Goal: Task Accomplishment & Management: Use online tool/utility

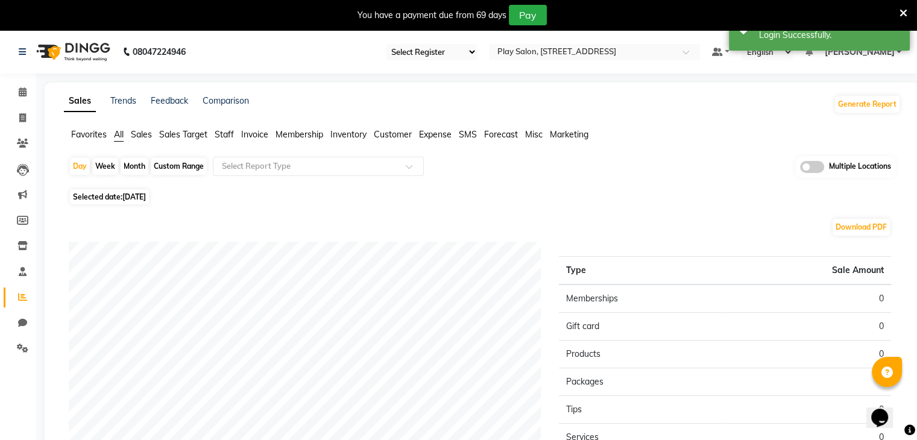
click at [96, 136] on span "Favorites" at bounding box center [89, 134] width 36 height 11
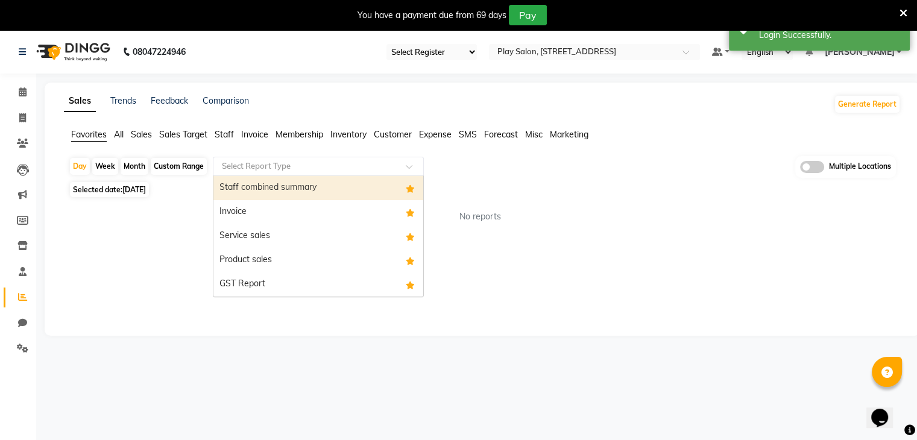
click at [264, 168] on input "text" at bounding box center [307, 166] width 174 height 12
click at [262, 186] on div "Staff combined summary" at bounding box center [319, 188] width 210 height 24
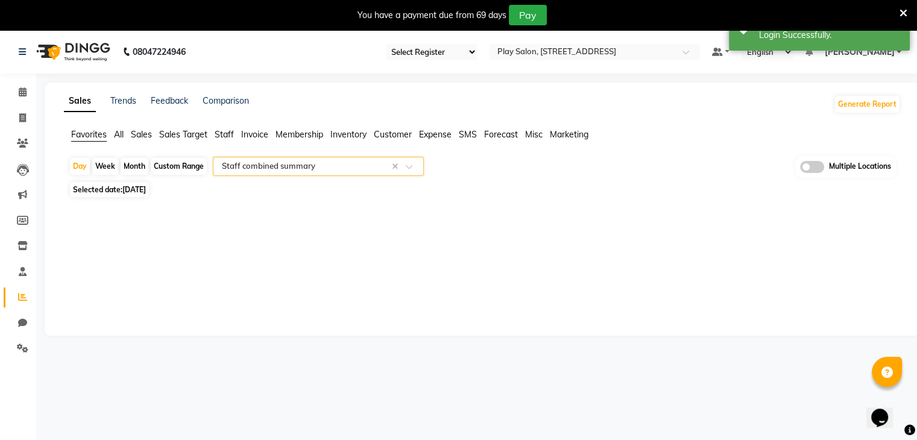
click at [179, 165] on div "Custom Range" at bounding box center [179, 166] width 56 height 17
select select "9"
select select "2025"
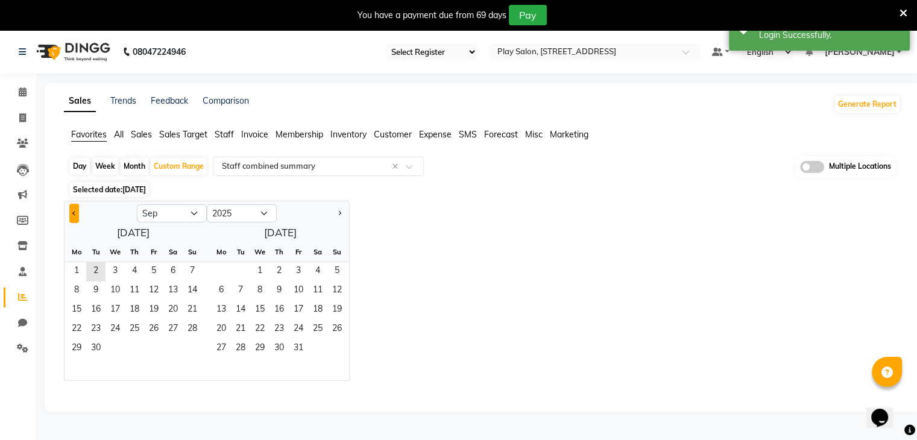
click at [73, 215] on button "Previous month" at bounding box center [74, 213] width 10 height 19
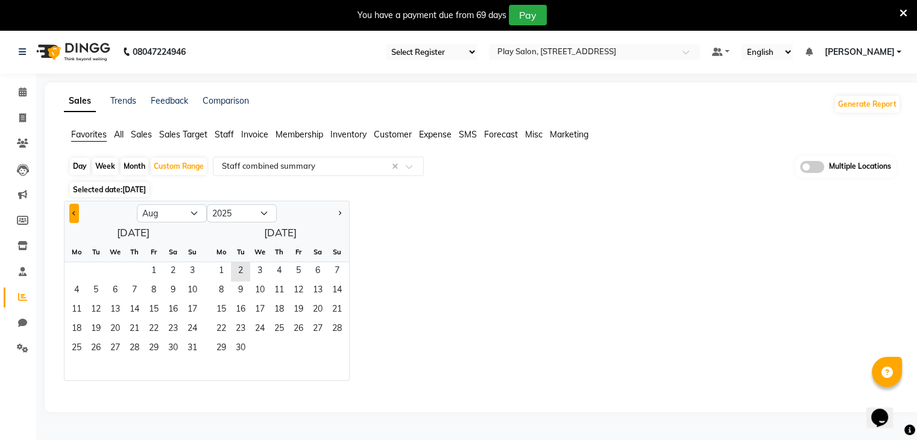
click at [71, 214] on button "Previous month" at bounding box center [74, 213] width 10 height 19
select select "6"
click at [194, 273] on span "1" at bounding box center [192, 271] width 19 height 19
click at [84, 367] on span "30" at bounding box center [76, 368] width 19 height 19
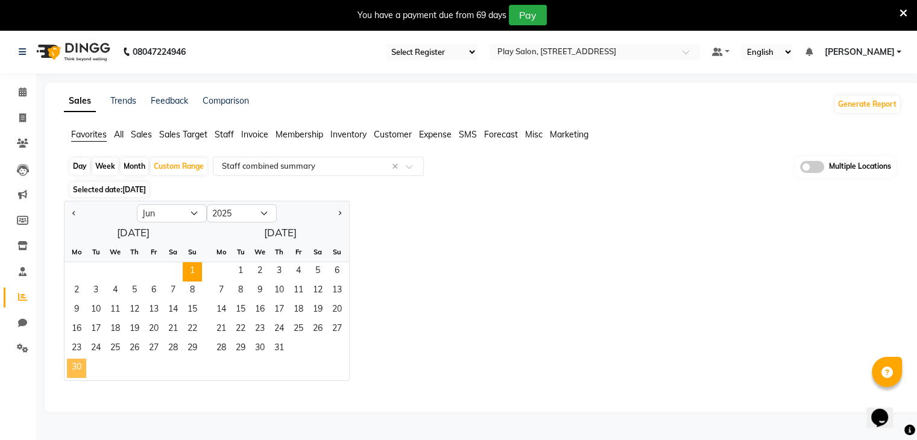
select select "full_report"
select select "csv"
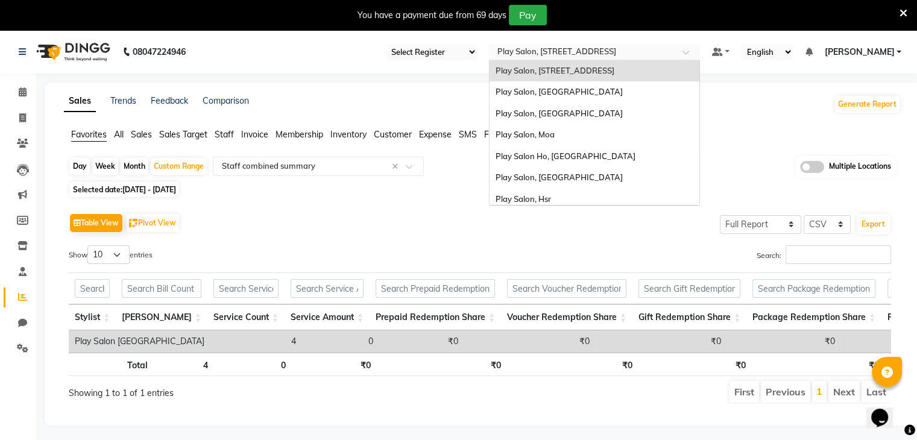
click at [687, 52] on span at bounding box center [690, 55] width 15 height 12
click at [550, 130] on span "Play Salon, Moa" at bounding box center [525, 135] width 59 height 10
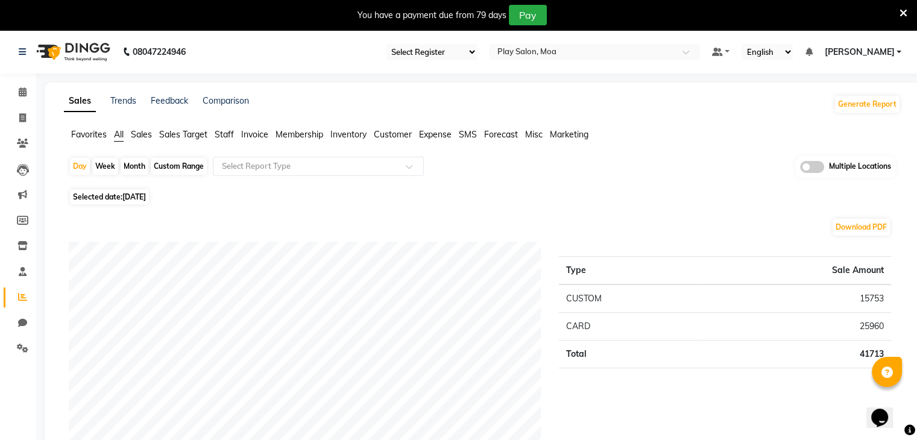
click at [92, 137] on span "Favorites" at bounding box center [89, 134] width 36 height 11
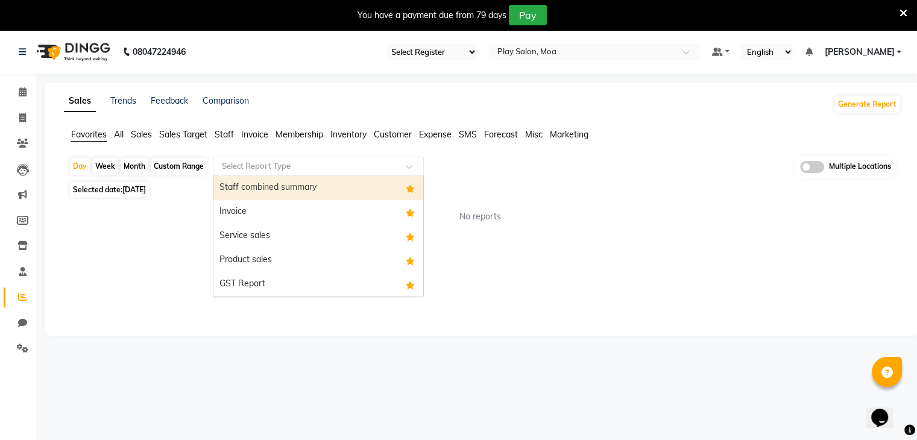
click at [254, 171] on input "text" at bounding box center [307, 166] width 174 height 12
click at [254, 189] on div "Staff combined summary" at bounding box center [319, 188] width 210 height 24
select select "full_report"
select select "csv"
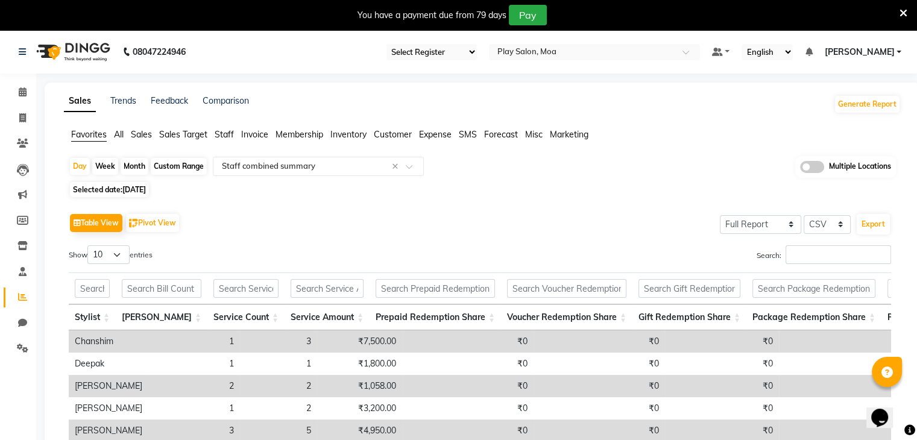
click at [180, 169] on div "Custom Range" at bounding box center [179, 166] width 56 height 17
select select "9"
select select "2025"
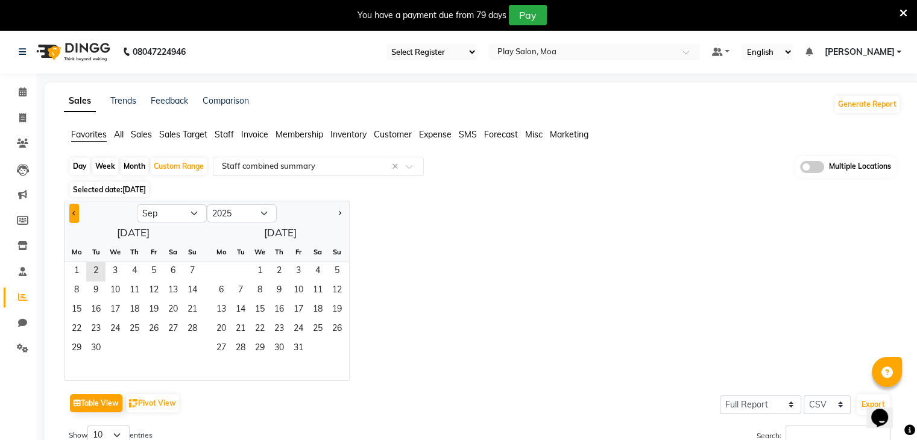
click at [75, 215] on button "Previous month" at bounding box center [74, 213] width 10 height 19
select select "6"
click at [186, 277] on span "1" at bounding box center [192, 271] width 19 height 19
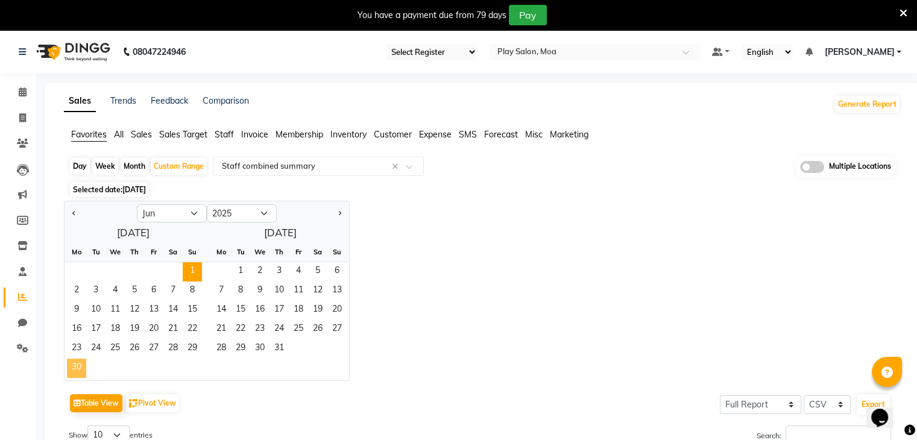
click at [82, 367] on span "30" at bounding box center [76, 368] width 19 height 19
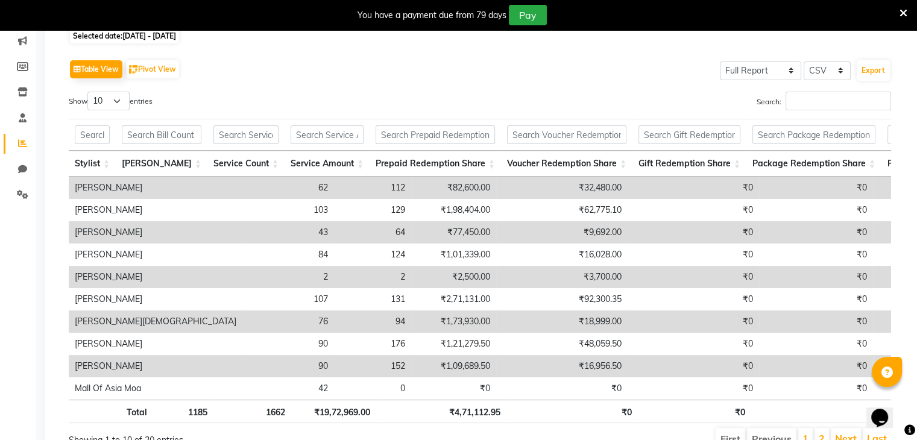
scroll to position [154, 0]
click at [876, 67] on button "Export" at bounding box center [873, 70] width 33 height 21
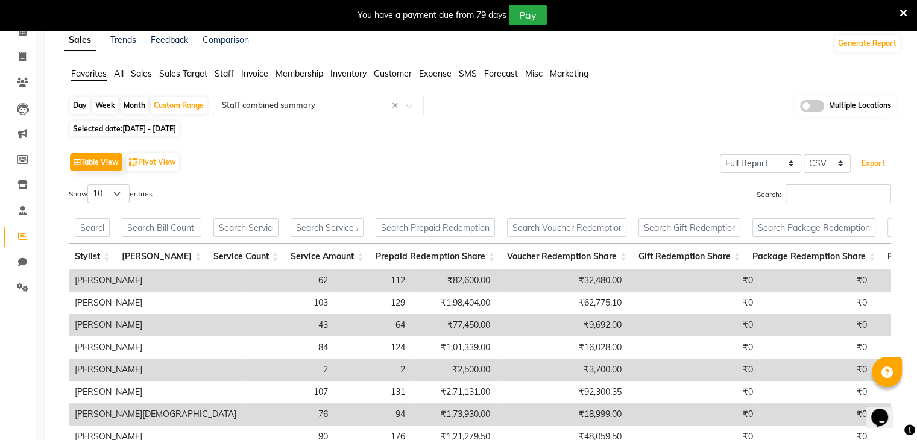
scroll to position [0, 0]
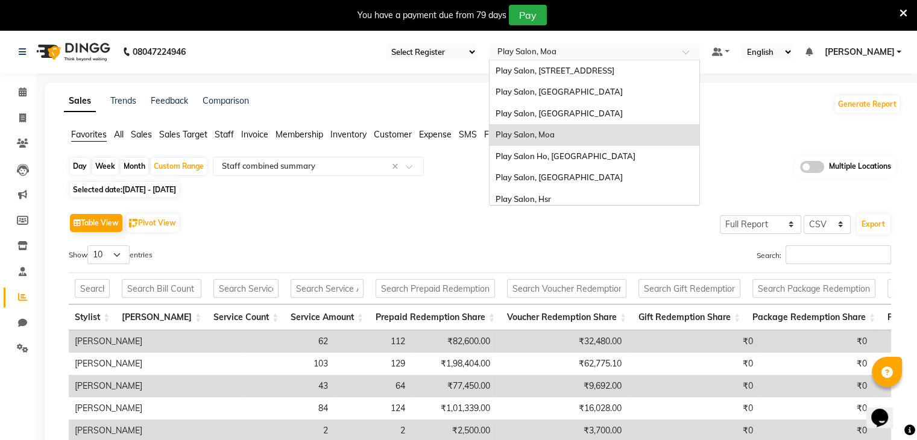
click at [562, 54] on input "text" at bounding box center [582, 53] width 175 height 12
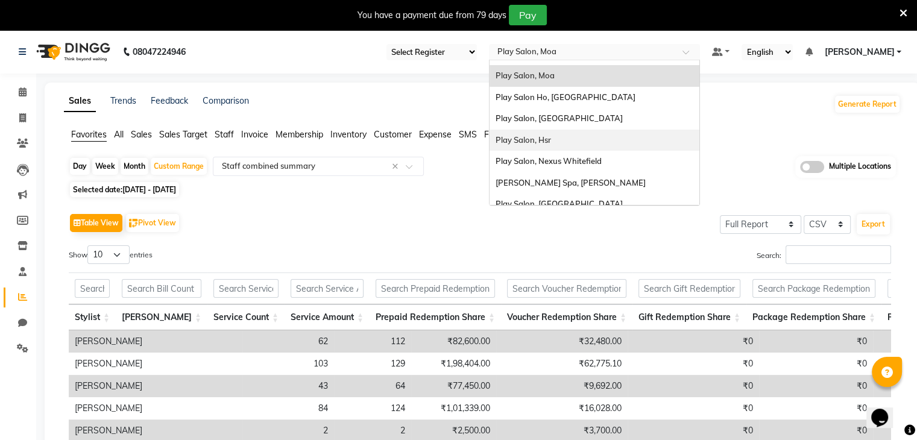
scroll to position [69, 0]
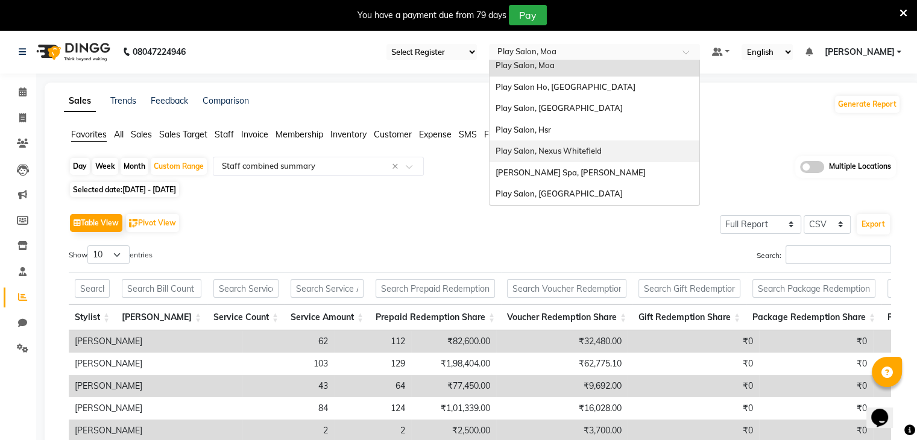
click at [528, 149] on span "Play Salon, Nexus Whitefield" at bounding box center [549, 151] width 106 height 10
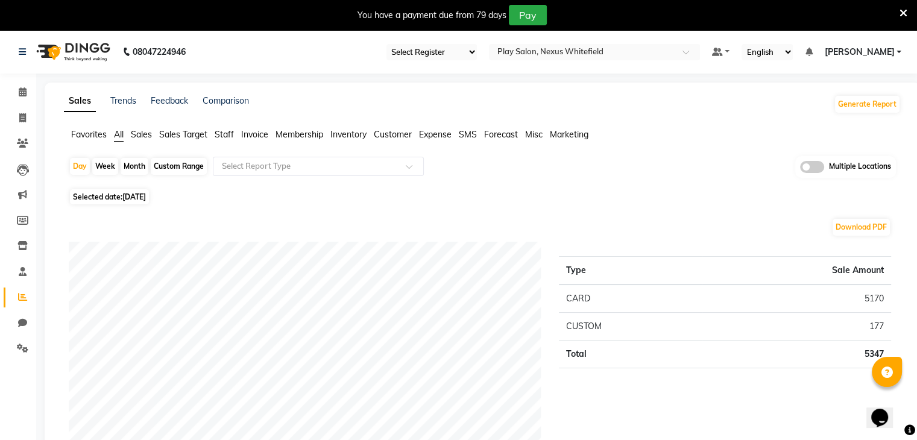
click at [177, 162] on div "Custom Range" at bounding box center [179, 166] width 56 height 17
select select "9"
select select "2025"
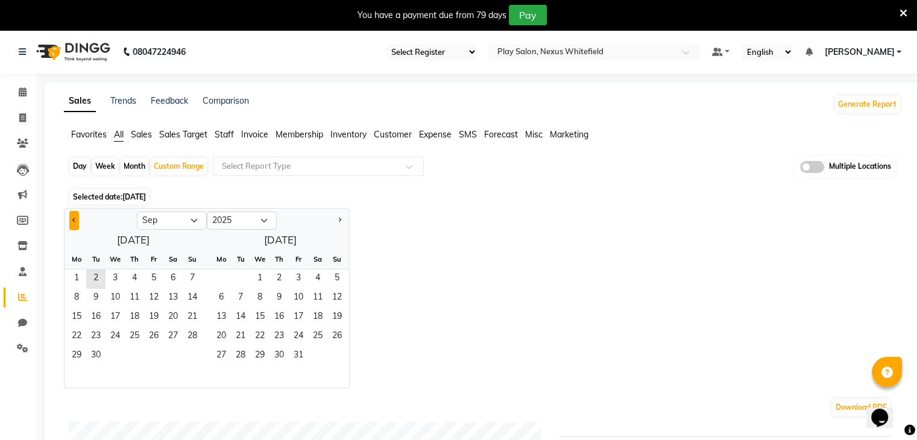
click at [75, 221] on span "Previous month" at bounding box center [74, 220] width 4 height 4
click at [80, 220] on div at bounding box center [101, 220] width 72 height 19
click at [76, 220] on span "Previous month" at bounding box center [74, 220] width 4 height 4
select select "6"
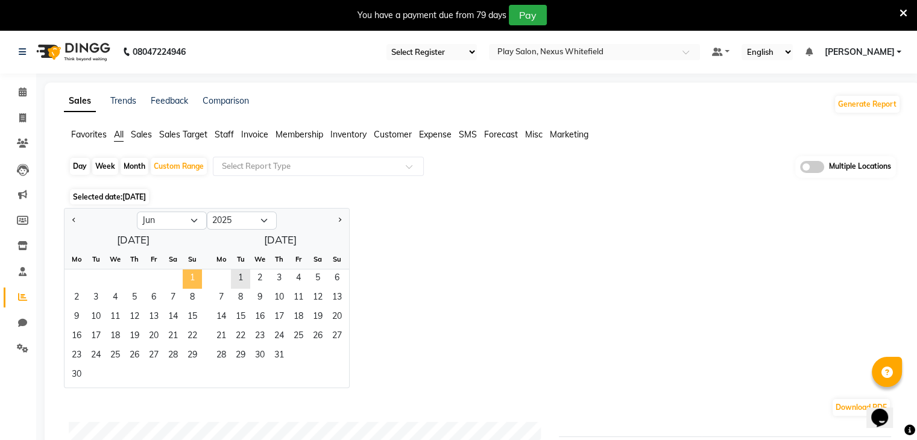
click at [188, 277] on span "1" at bounding box center [192, 279] width 19 height 19
click at [77, 373] on span "30" at bounding box center [76, 375] width 19 height 19
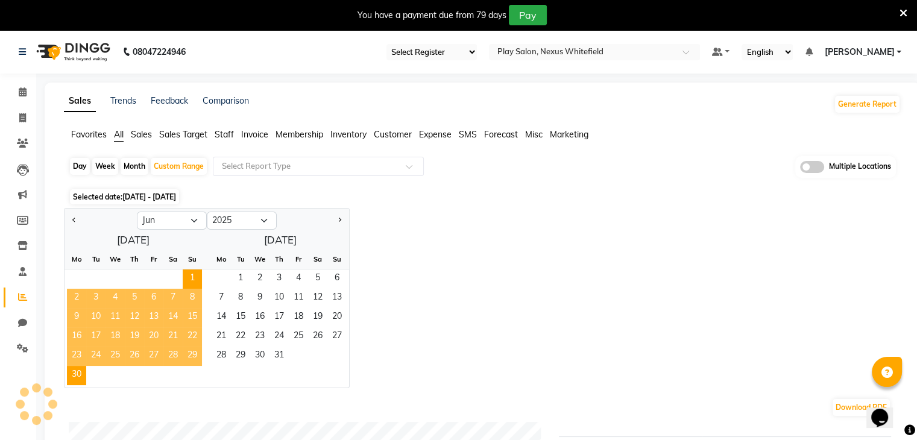
click at [78, 133] on span "Favorites" at bounding box center [89, 134] width 36 height 11
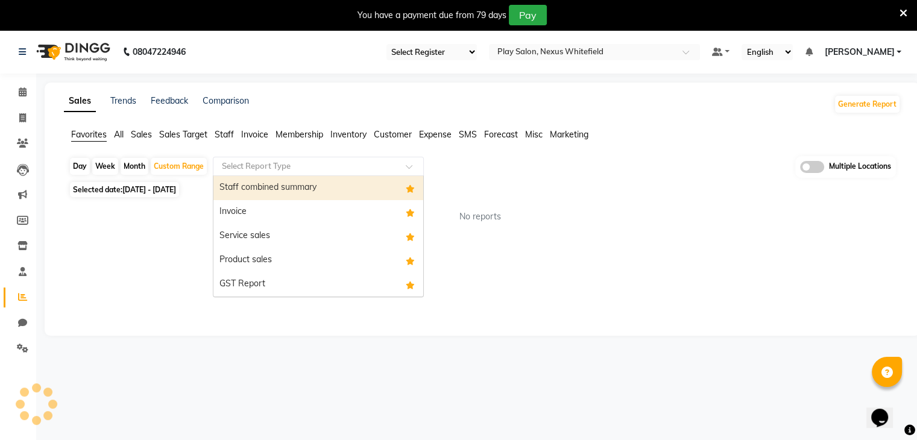
click at [268, 163] on input "text" at bounding box center [307, 166] width 174 height 12
click at [254, 188] on div "Staff combined summary" at bounding box center [319, 188] width 210 height 24
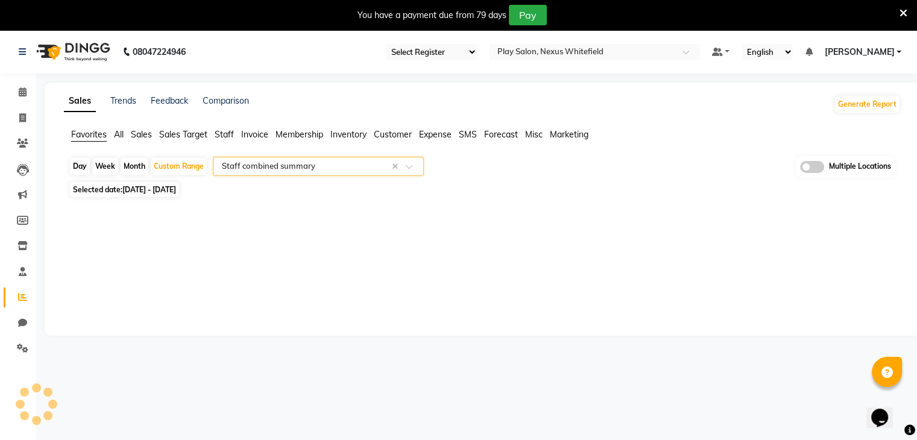
select select "full_report"
select select "csv"
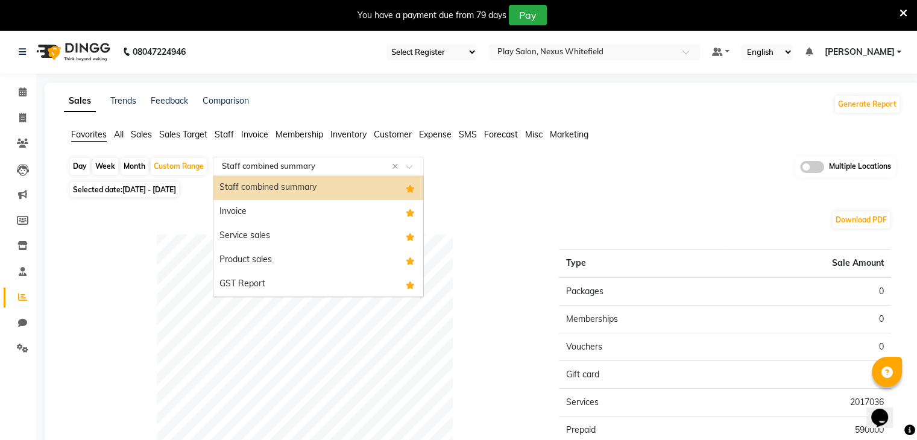
click at [285, 168] on input "text" at bounding box center [307, 166] width 174 height 12
click at [267, 189] on div "Staff combined summary" at bounding box center [319, 188] width 210 height 24
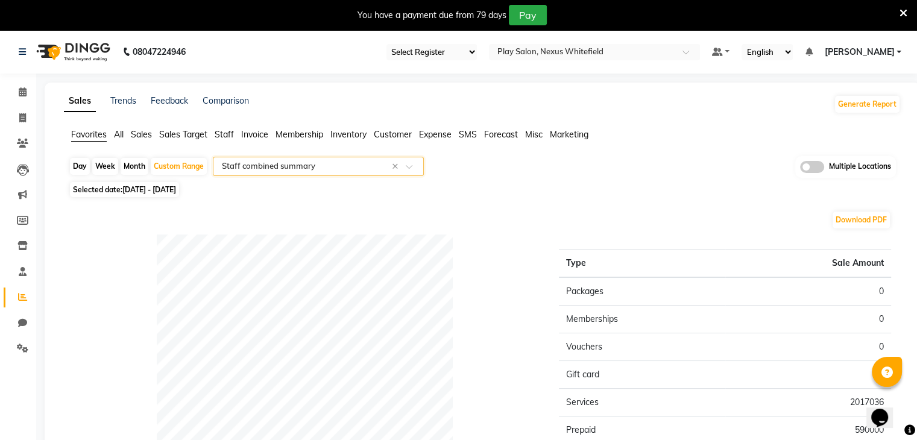
click at [99, 134] on span "Favorites" at bounding box center [89, 134] width 36 height 11
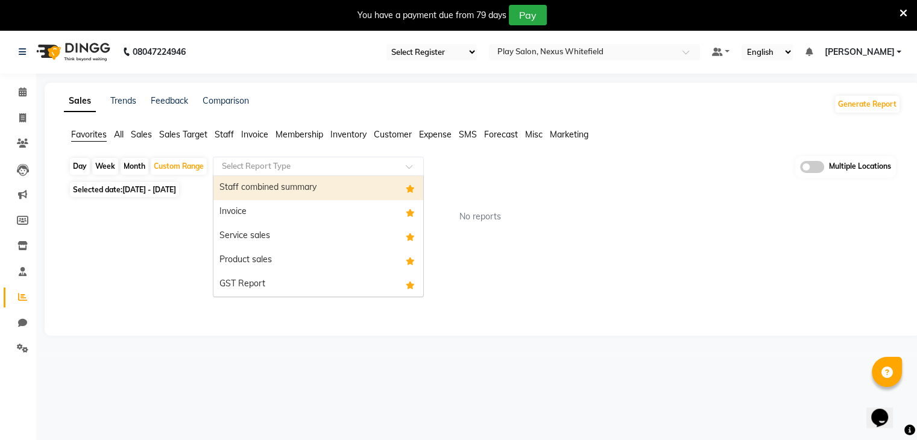
click at [268, 162] on input "text" at bounding box center [307, 166] width 174 height 12
click at [264, 189] on div "Staff combined summary" at bounding box center [319, 188] width 210 height 24
select select "full_report"
select select "csv"
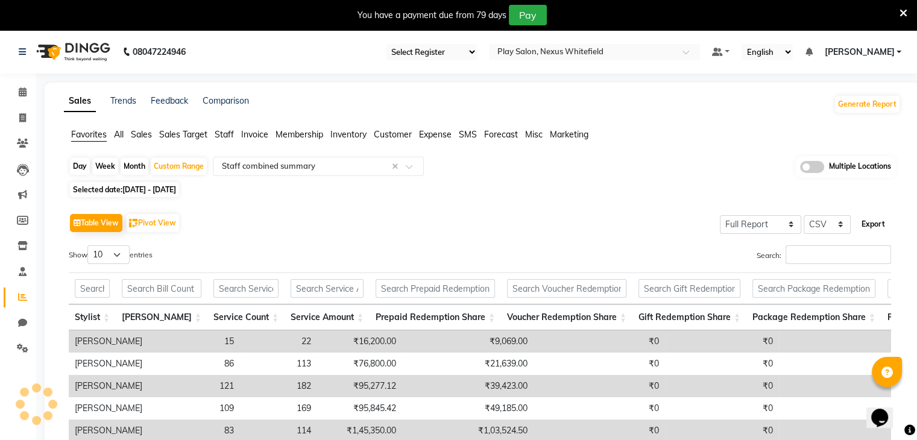
click at [879, 223] on button "Export" at bounding box center [873, 224] width 33 height 21
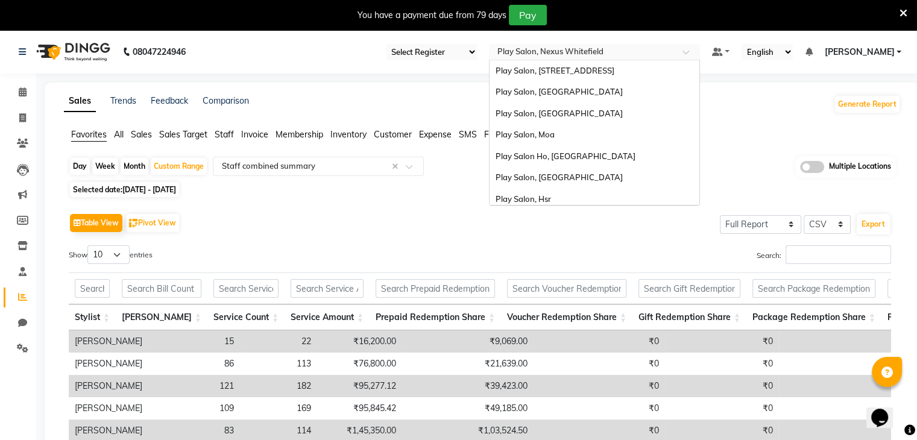
click at [601, 48] on input "text" at bounding box center [582, 53] width 175 height 12
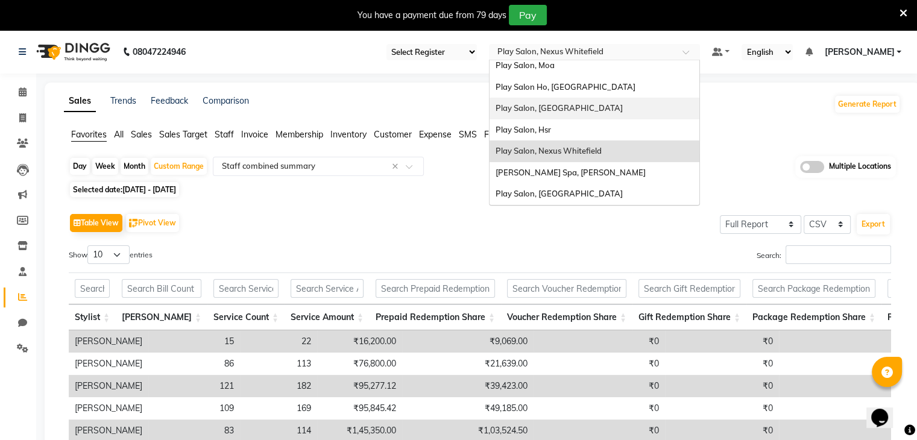
click at [568, 104] on span "Play Salon, [GEOGRAPHIC_DATA]" at bounding box center [559, 108] width 127 height 10
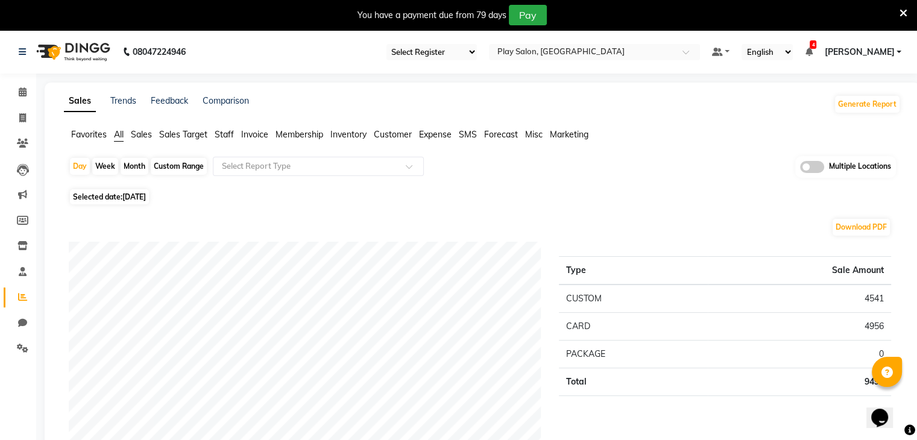
click at [95, 133] on span "Favorites" at bounding box center [89, 134] width 36 height 11
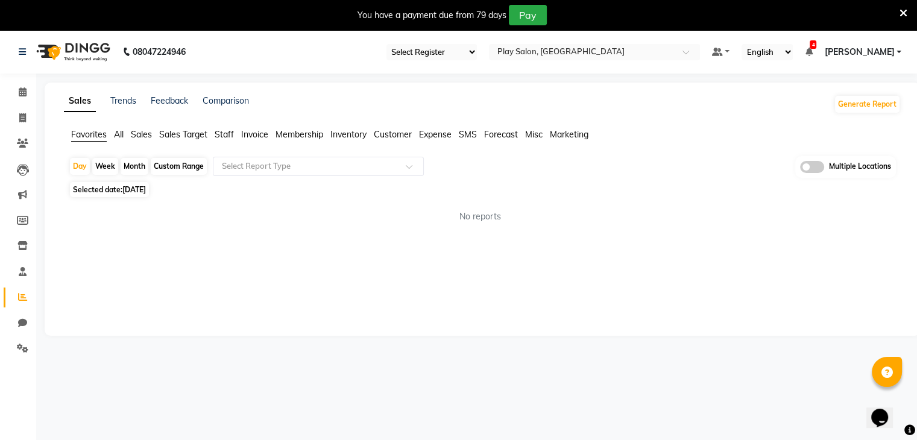
click at [183, 163] on div "Custom Range" at bounding box center [179, 166] width 56 height 17
select select "9"
select select "2025"
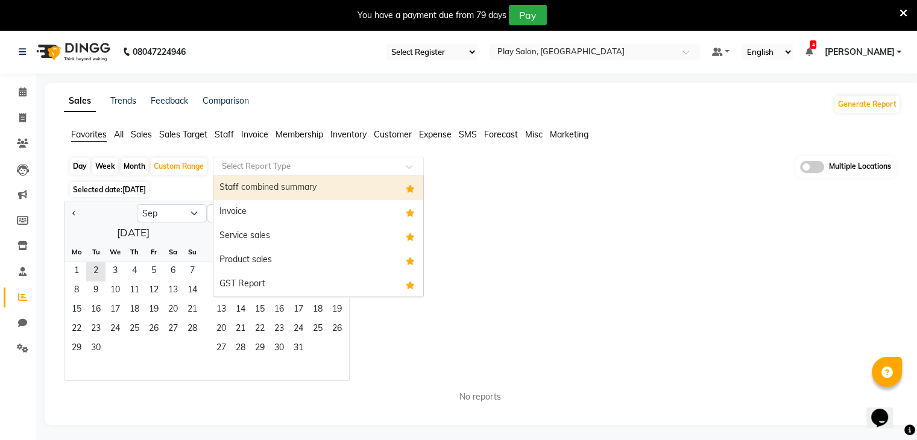
click at [326, 168] on input "text" at bounding box center [307, 166] width 174 height 12
click at [296, 188] on div "Staff combined summary" at bounding box center [319, 188] width 210 height 24
select select "full_report"
select select "csv"
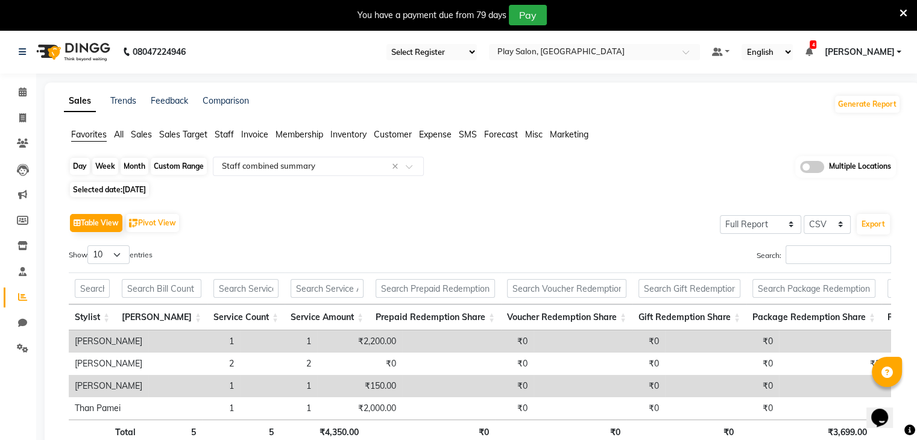
click at [169, 162] on div "Custom Range" at bounding box center [179, 166] width 56 height 17
select select "9"
select select "2025"
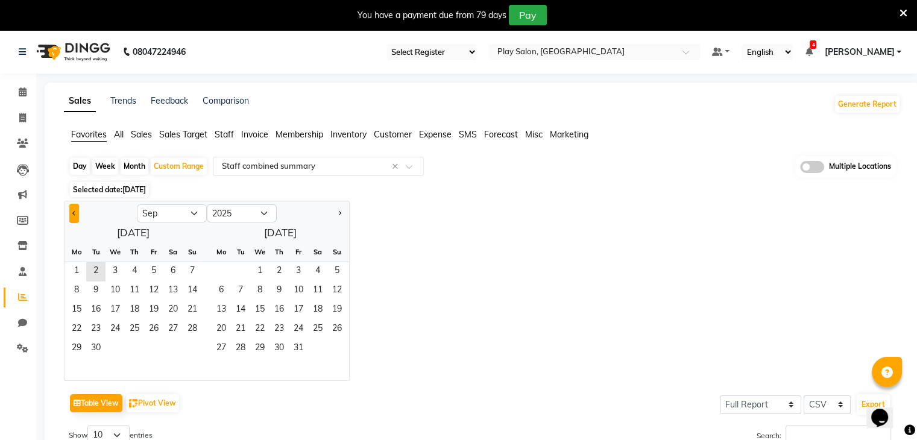
click at [77, 211] on button "Previous month" at bounding box center [74, 213] width 10 height 19
select select "6"
click at [189, 271] on span "1" at bounding box center [192, 271] width 19 height 19
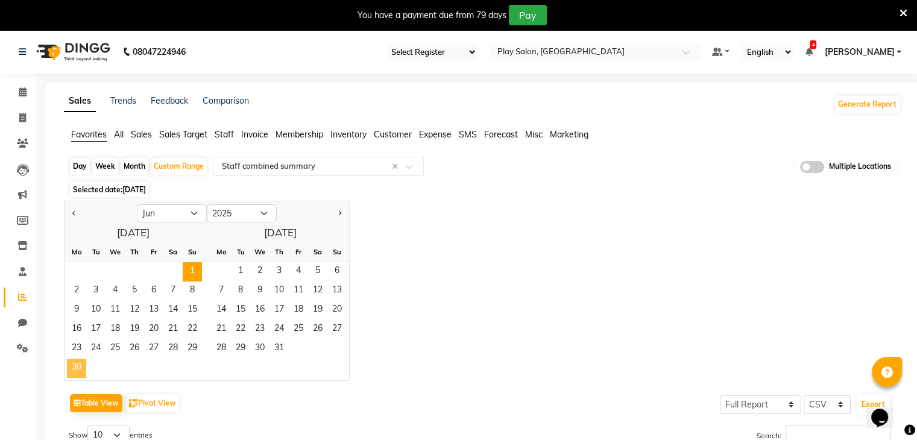
click at [78, 369] on span "30" at bounding box center [76, 368] width 19 height 19
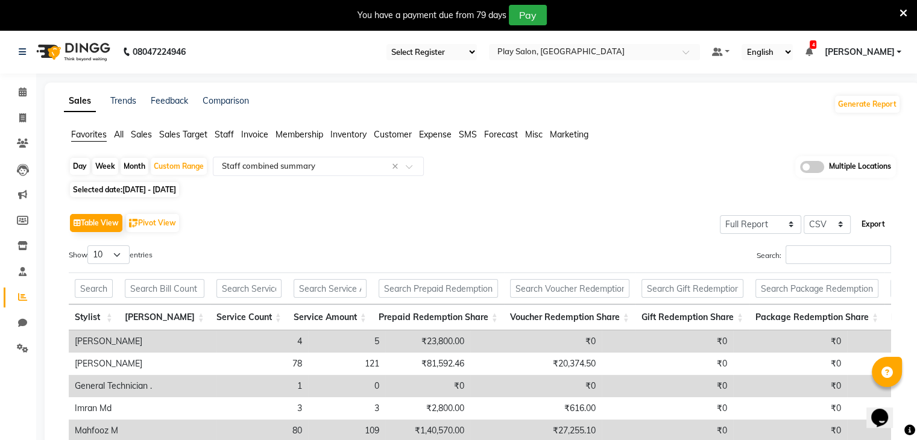
click at [873, 219] on button "Export" at bounding box center [873, 224] width 33 height 21
